Goal: Task Accomplishment & Management: Manage account settings

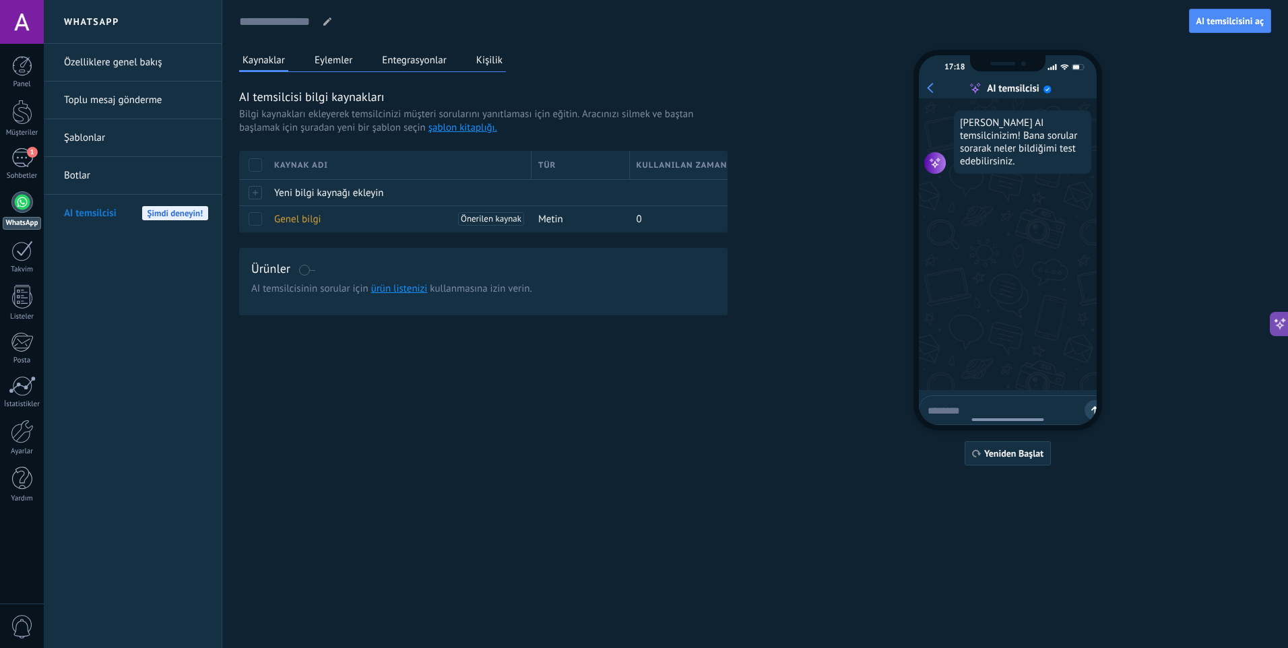
click at [0, 174] on html ".abecls-1,.abecls-2{fill-rule:evenodd}.abecls-2{fill:#fff} .abhcls-1{fill:none}…" at bounding box center [644, 324] width 1288 height 648
click at [1, 169] on link "1 Sohbetler" at bounding box center [22, 164] width 44 height 32
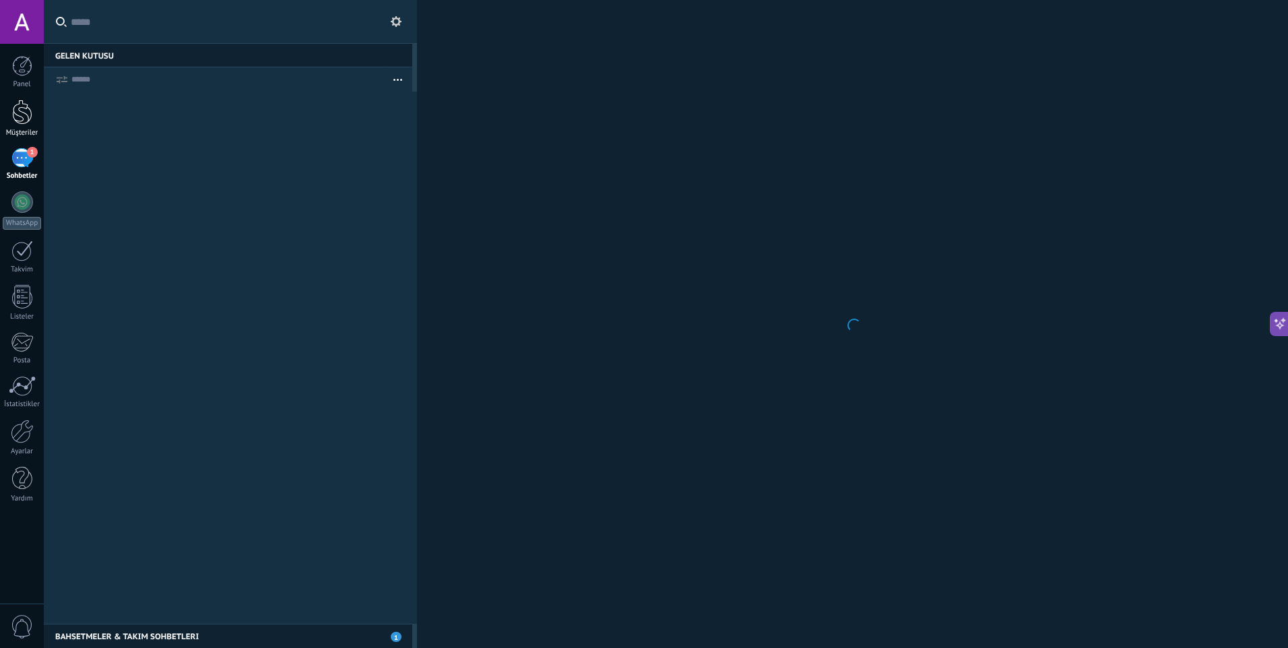
click at [23, 108] on div at bounding box center [22, 112] width 20 height 25
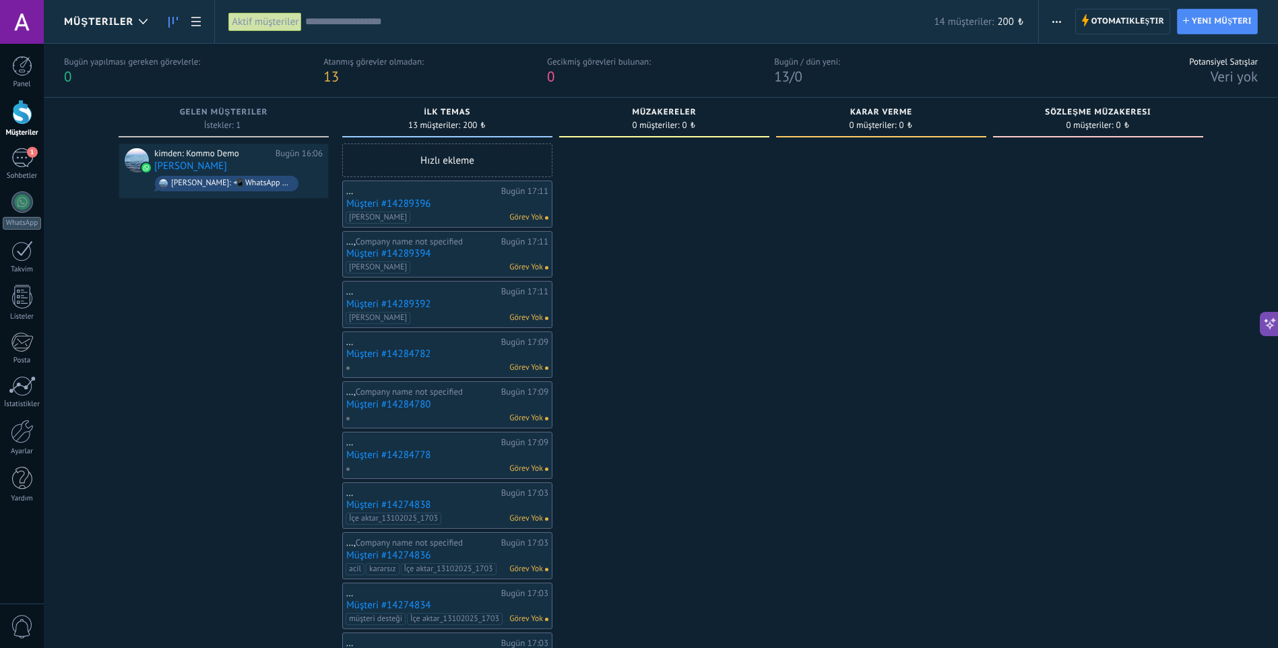
click at [469, 159] on div "Hızlı ekleme" at bounding box center [447, 160] width 210 height 34
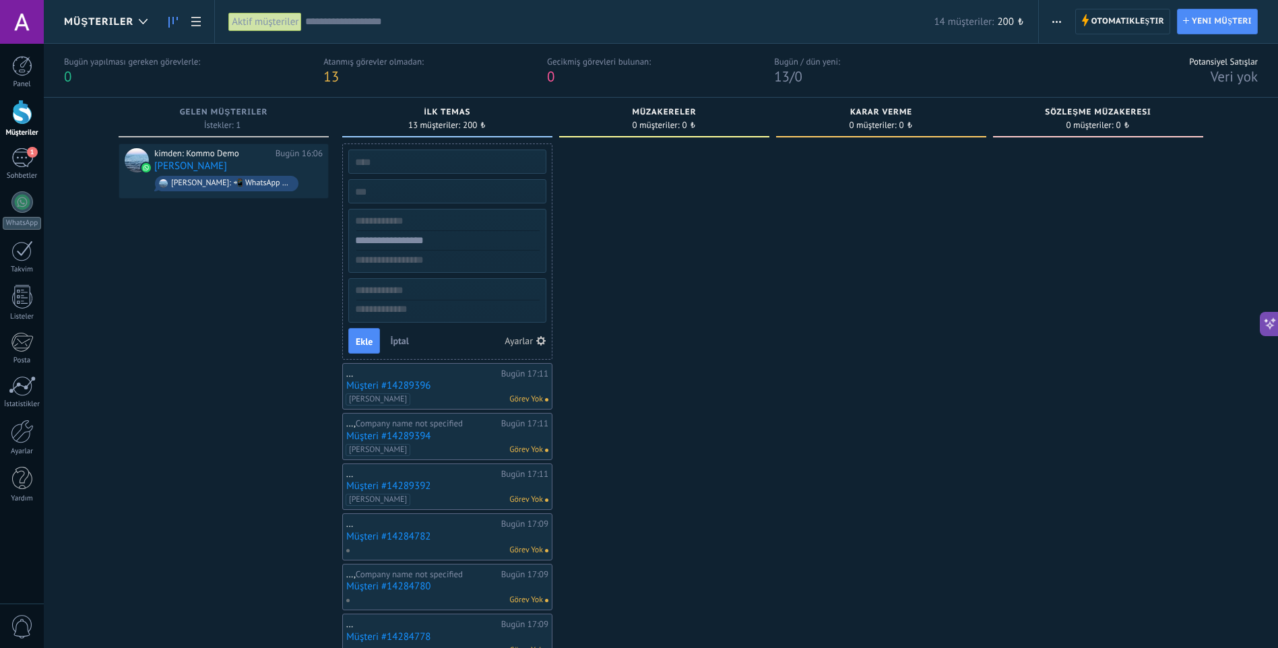
click at [651, 306] on div at bounding box center [664, 577] width 210 height 869
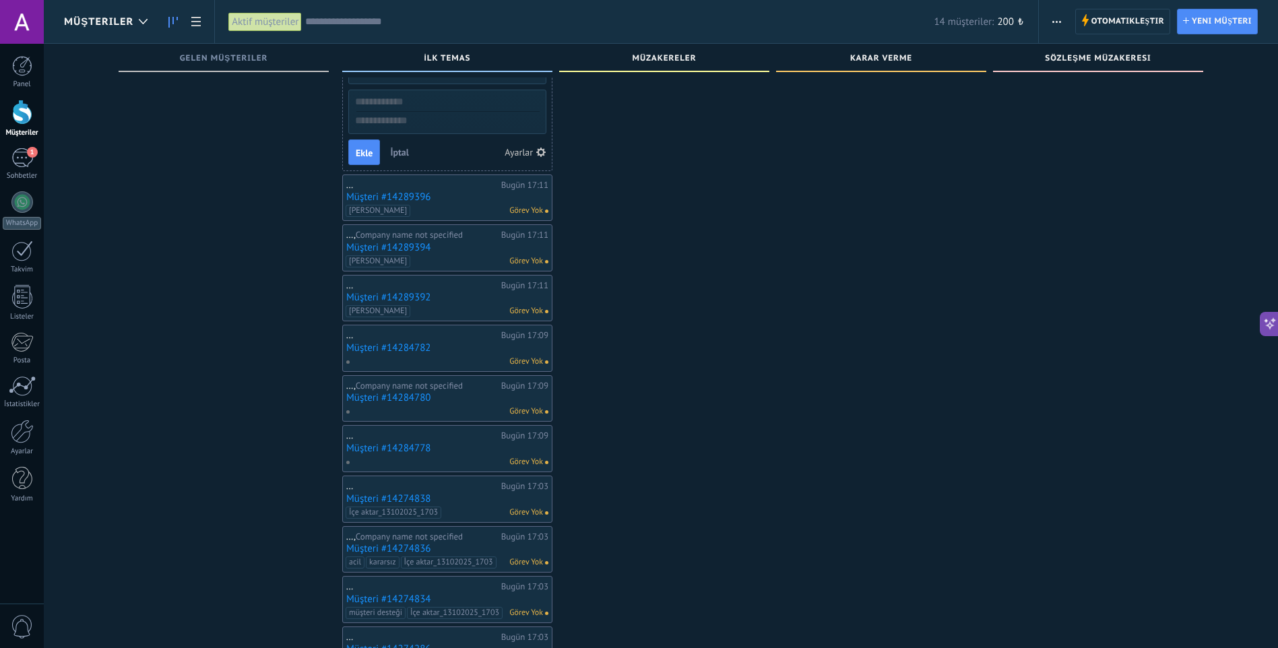
scroll to position [81, 0]
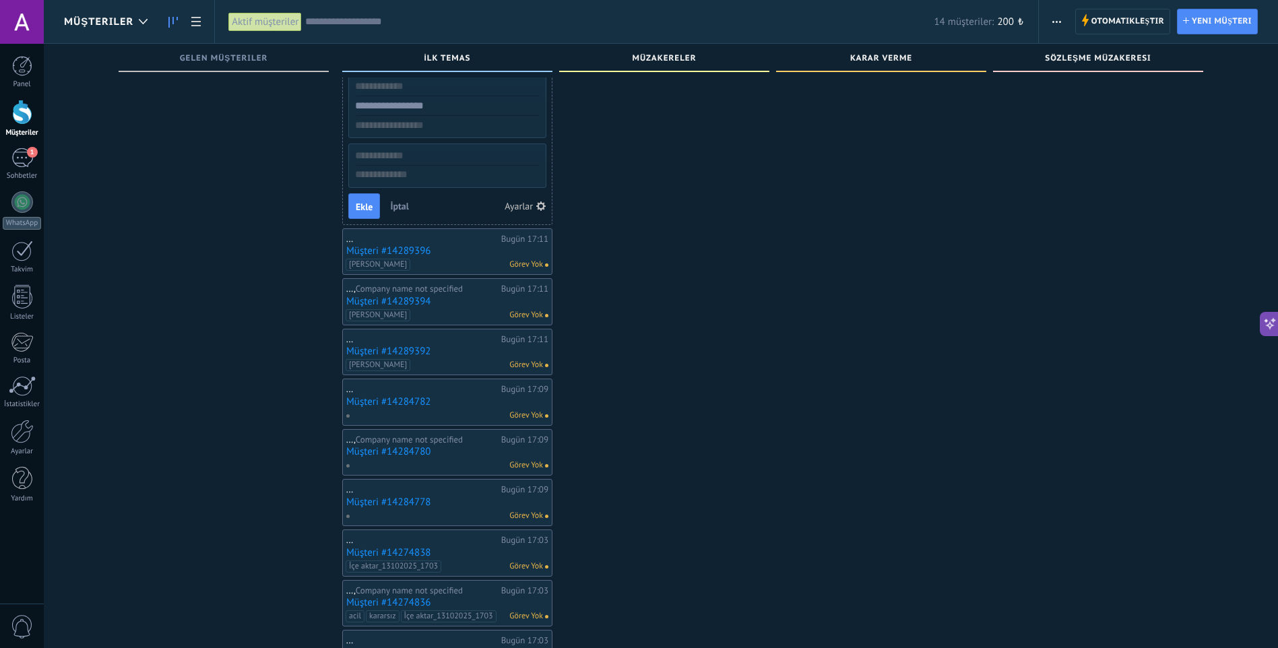
click at [391, 207] on span "İptal" at bounding box center [399, 206] width 19 height 12
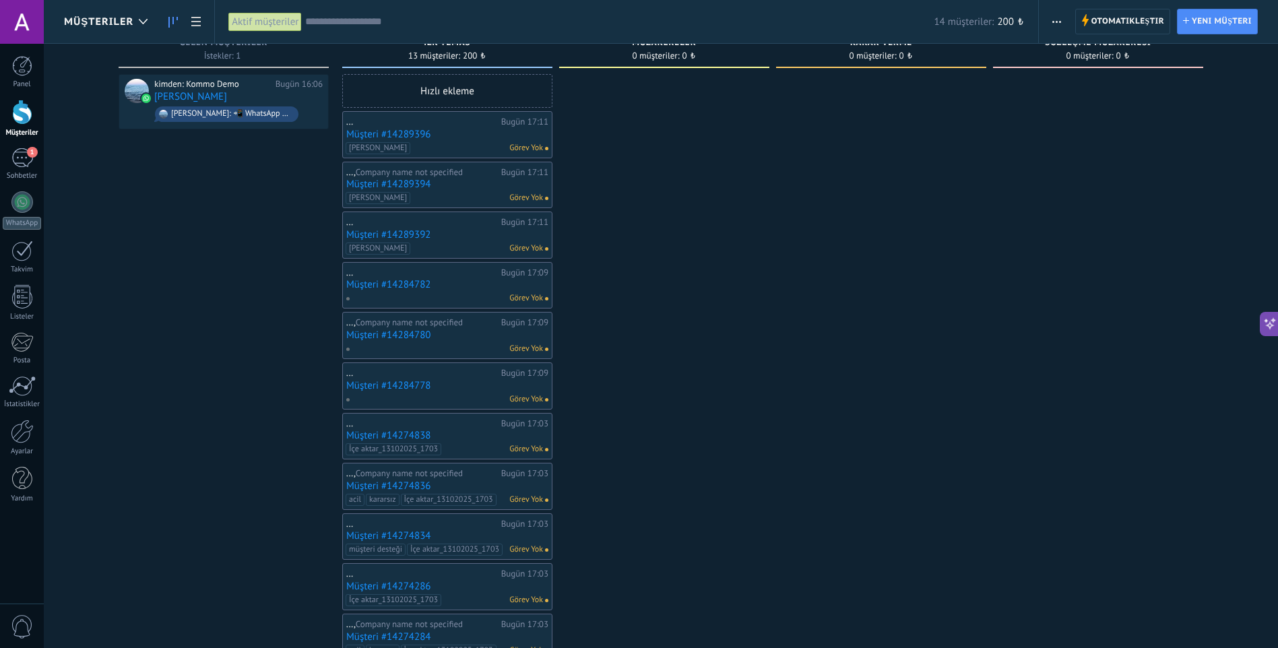
scroll to position [0, 0]
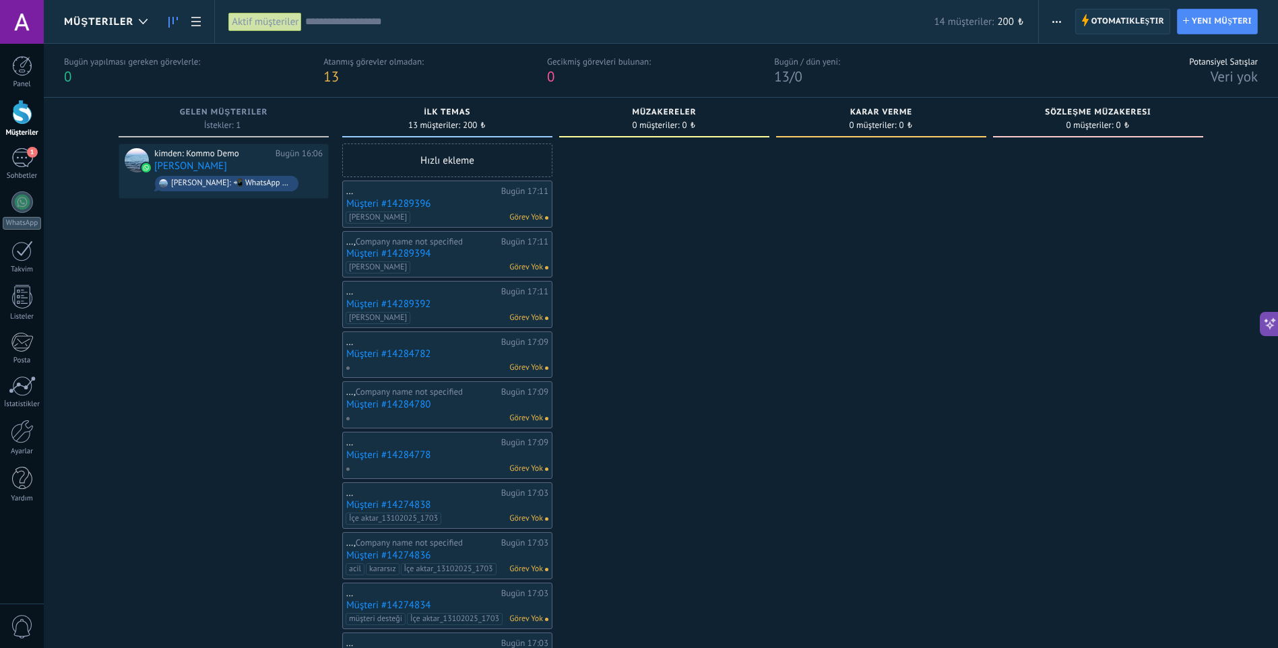
click at [1144, 18] on span "Otomatikleştir" at bounding box center [1127, 21] width 73 height 24
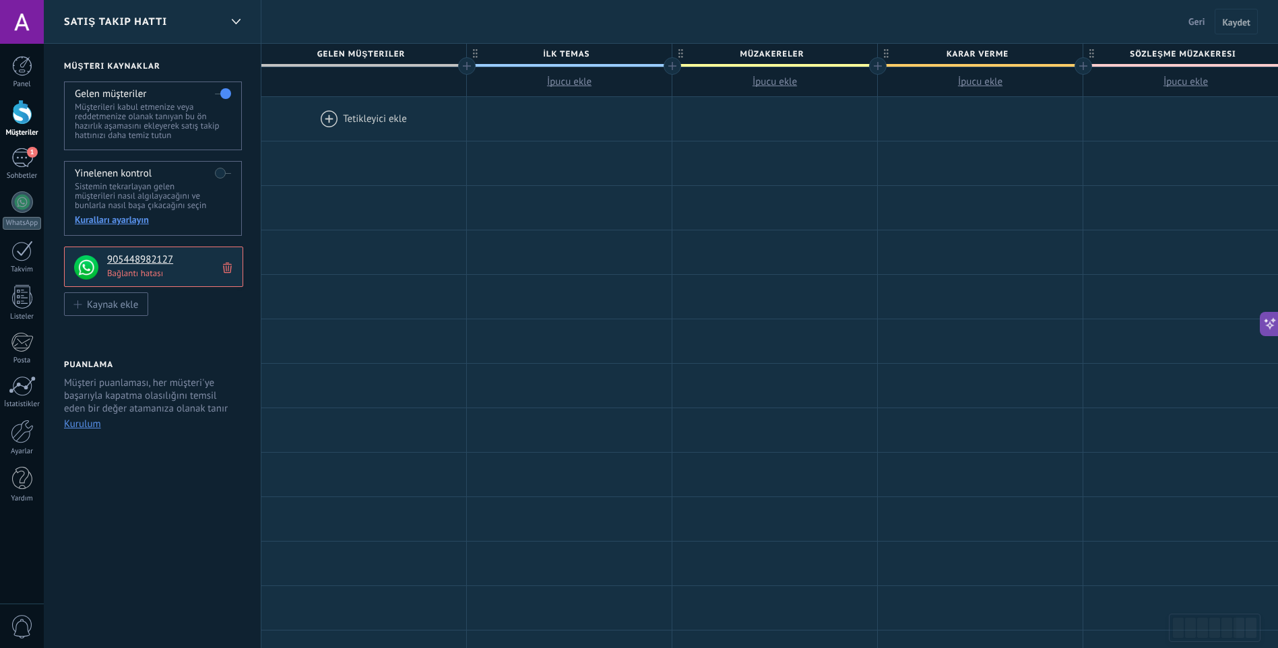
click at [121, 267] on h4 "905448982127" at bounding box center [170, 259] width 126 height 13
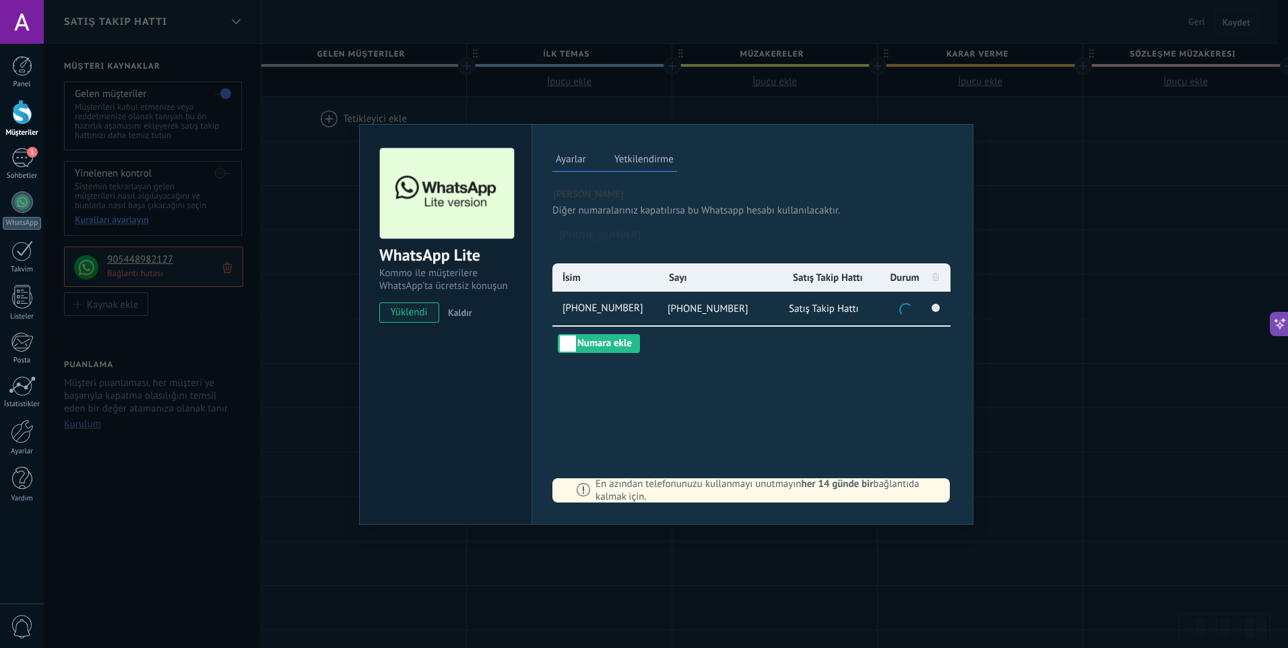
click at [1078, 138] on div "WhatsApp Lite Kommo ile müşterilere WhatsApp'ta ücretsiz konuşun yüklendi Kaldı…" at bounding box center [666, 324] width 1244 height 648
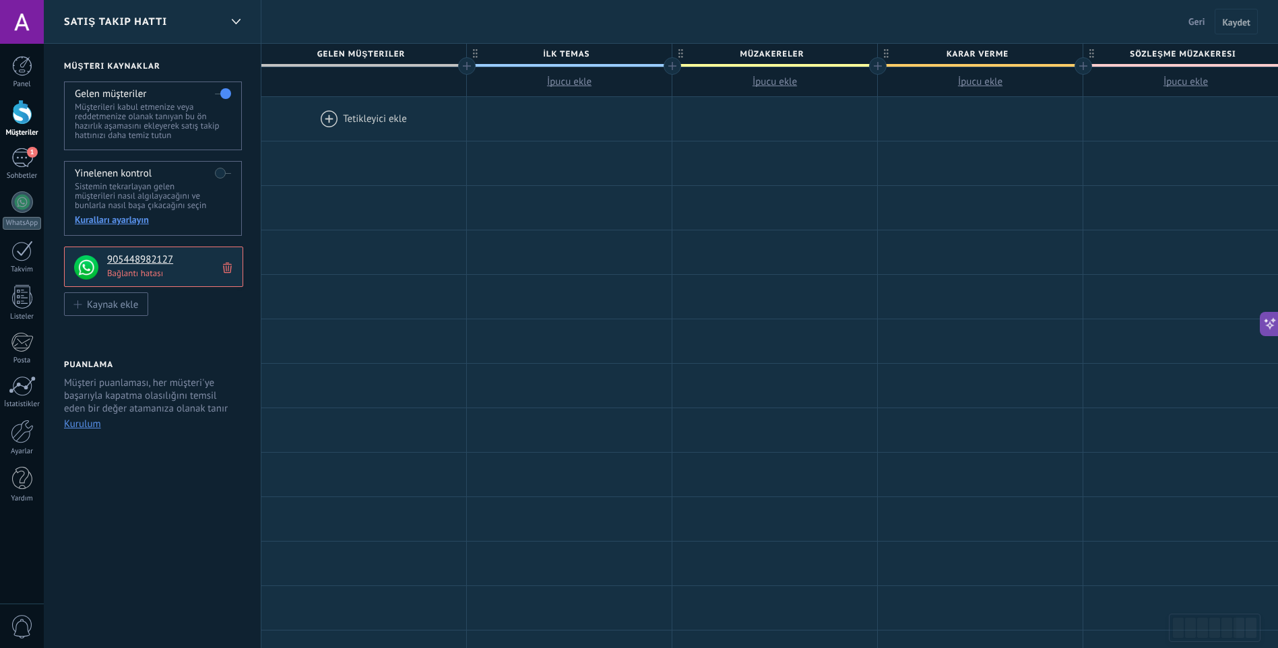
click at [229, 170] on label at bounding box center [223, 173] width 16 height 22
